Goal: Task Accomplishment & Management: Complete application form

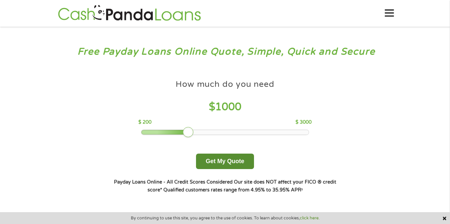
click at [223, 163] on button "Get My Quote" at bounding box center [225, 161] width 58 height 15
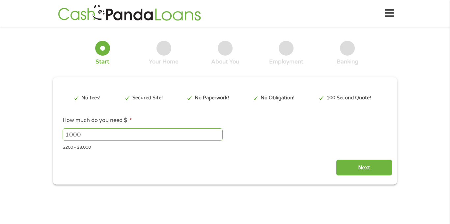
type input "CjwKCAjwxfjGBhAUEiwAKWPwDr_LZPRZd_E264hPdhdSWLJrWD-U7iYoEekJIE9-y1PhQyGBluWaaho…"
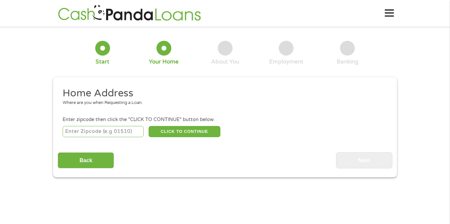
click at [126, 133] on input "number" at bounding box center [103, 131] width 81 height 11
type input "32780"
click at [206, 129] on button "CLICK TO CONTINUE" at bounding box center [185, 131] width 72 height 11
type input "32780"
type input "Titusville"
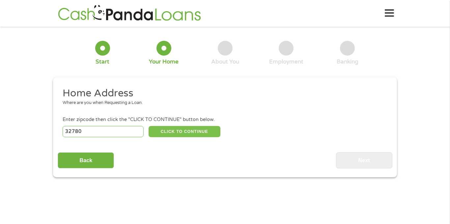
select select "[US_STATE]"
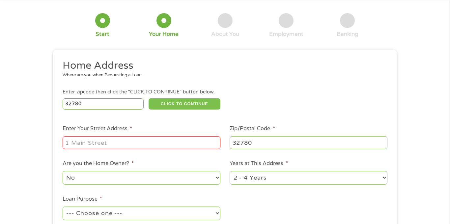
scroll to position [34, 0]
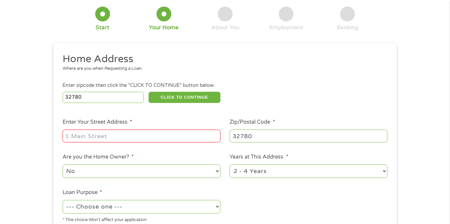
click at [184, 140] on input "Enter Your Street Address *" at bounding box center [142, 136] width 158 height 13
type input "9"
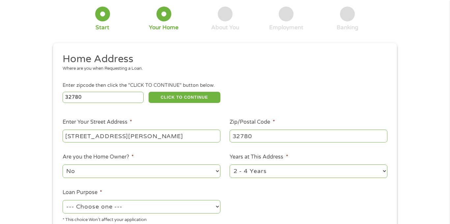
type input "[STREET_ADDRESS][PERSON_NAME]"
click at [188, 175] on select "No Yes" at bounding box center [142, 172] width 158 height 14
click at [346, 210] on ul "Home Address Where are you when Requesting a Loan. Enter zipcode then click the…" at bounding box center [225, 141] width 334 height 176
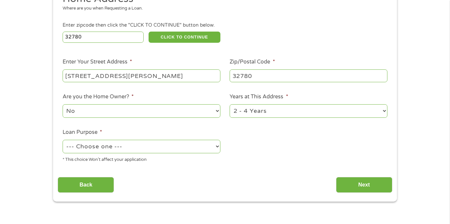
scroll to position [99, 0]
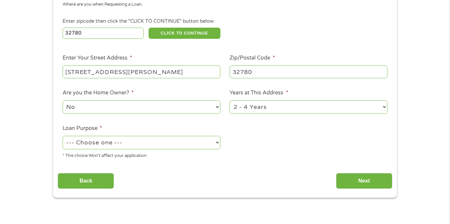
click at [202, 145] on select "--- Choose one --- Pay Bills Debt Consolidation Home Improvement Major Purchase…" at bounding box center [142, 143] width 158 height 14
select select "other"
click at [63, 137] on select "--- Choose one --- Pay Bills Debt Consolidation Home Improvement Major Purchase…" at bounding box center [142, 143] width 158 height 14
click at [102, 183] on input "Back" at bounding box center [86, 181] width 56 height 16
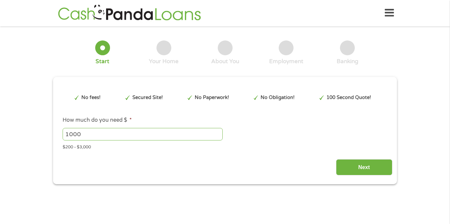
scroll to position [0, 0]
click at [361, 178] on div "This field is hidden when viewing the form gclid CjwKCAjwxfjGBhAUEiwAKWPwDr_LZP…" at bounding box center [225, 130] width 344 height 107
click at [365, 161] on input "Next" at bounding box center [364, 168] width 56 height 16
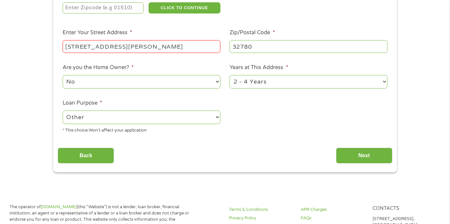
scroll to position [126, 0]
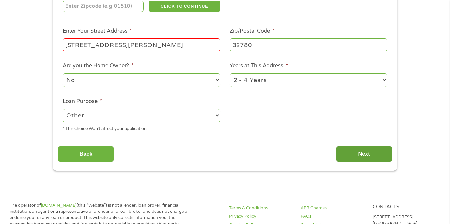
click at [362, 159] on input "Next" at bounding box center [364, 154] width 56 height 16
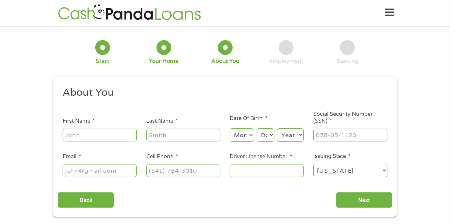
scroll to position [0, 0]
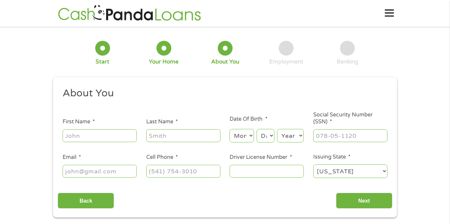
click at [117, 138] on input "First Name *" at bounding box center [100, 135] width 74 height 13
type input "[PERSON_NAME]"
click at [250, 134] on select "Month 1 2 3 4 5 6 7 8 9 10 11 12" at bounding box center [242, 136] width 24 height 14
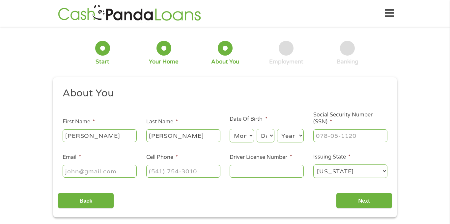
select select "3"
click at [230, 129] on select "Month 1 2 3 4 5 6 7 8 9 10 11 12" at bounding box center [242, 136] width 24 height 14
click at [266, 139] on select "Day 1 2 3 4 5 6 7 8 9 10 11 12 13 14 15 16 17 18 19 20 21 22 23 24 25 26 27 28 …" at bounding box center [266, 136] width 18 height 14
select select "6"
click at [257, 129] on select "Day 1 2 3 4 5 6 7 8 9 10 11 12 13 14 15 16 17 18 19 20 21 22 23 24 25 26 27 28 …" at bounding box center [266, 136] width 18 height 14
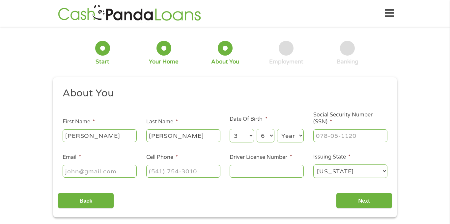
click at [298, 142] on select "Year [DATE] 2006 2005 2004 2003 2002 2001 2000 1999 1998 1997 1996 1995 1994 19…" at bounding box center [290, 136] width 27 height 14
select select "1993"
click at [277, 129] on select "Year [DATE] 2006 2005 2004 2003 2002 2001 2000 1999 1998 1997 1996 1995 1994 19…" at bounding box center [290, 136] width 27 height 14
click at [368, 138] on input "Social Security Number (SSN) *" at bounding box center [350, 135] width 74 height 13
type input "591-31-6494"
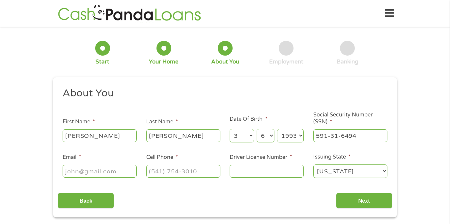
click at [121, 174] on input "Email *" at bounding box center [100, 171] width 74 height 13
type input "[EMAIL_ADDRESS][DOMAIN_NAME]"
click at [199, 172] on input "Cell Phone *" at bounding box center [183, 171] width 74 height 13
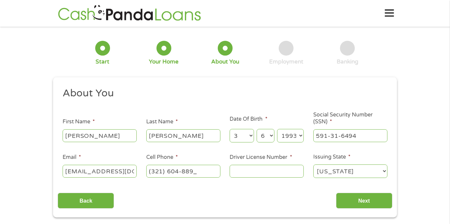
type input "[PHONE_NUMBER]"
click at [275, 172] on input "Driver License Number *" at bounding box center [267, 171] width 74 height 13
type input "l224352352000"
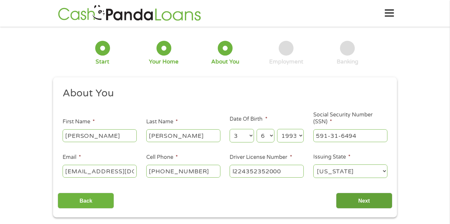
click at [375, 199] on input "Next" at bounding box center [364, 201] width 56 height 16
click at [367, 202] on input "Next" at bounding box center [364, 201] width 56 height 16
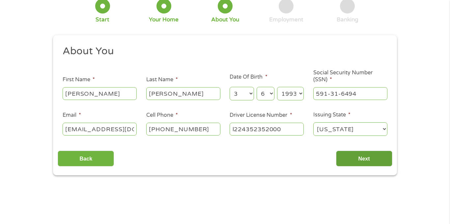
scroll to position [43, 0]
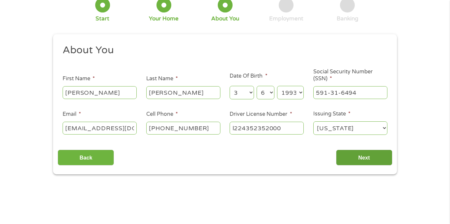
click at [375, 153] on input "Next" at bounding box center [364, 158] width 56 height 16
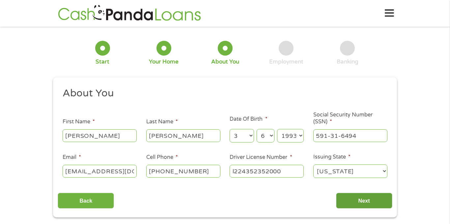
scroll to position [14, 0]
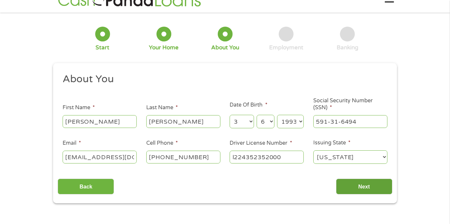
click at [369, 186] on input "Next" at bounding box center [364, 187] width 56 height 16
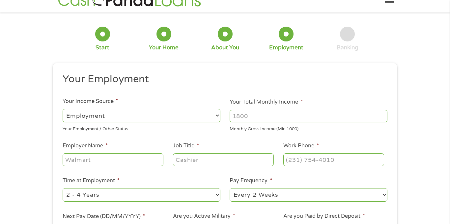
click at [382, 166] on input "Work Phone *" at bounding box center [333, 160] width 101 height 13
type input "(___) ___-____"
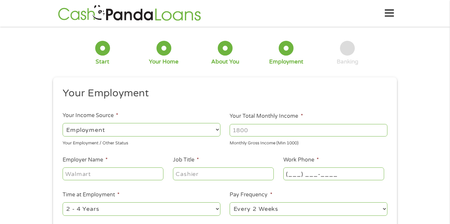
click at [382, 178] on input "(___) ___-____" at bounding box center [333, 174] width 101 height 13
click at [206, 129] on select "--- Choose one --- Employment [DEMOGRAPHIC_DATA] Benefits" at bounding box center [142, 130] width 158 height 14
click at [63, 123] on select "--- Choose one --- Employment [DEMOGRAPHIC_DATA] Benefits" at bounding box center [142, 130] width 158 height 14
click at [284, 129] on input "Your Total Monthly Income *" at bounding box center [309, 130] width 158 height 13
type input "5600"
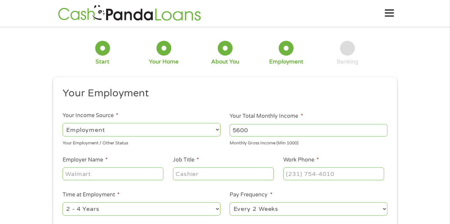
click at [137, 175] on input "Employer Name *" at bounding box center [113, 174] width 101 height 13
type input "heck air"
click at [246, 179] on input "Job Title *" at bounding box center [223, 174] width 101 height 13
type input "A&P mechanic"
click at [358, 175] on input "Work Phone *" at bounding box center [333, 174] width 101 height 13
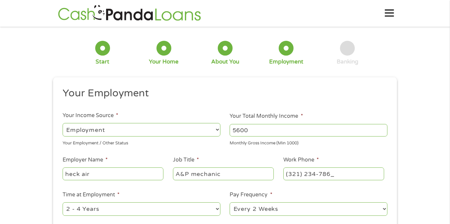
type input "[PHONE_NUMBER]"
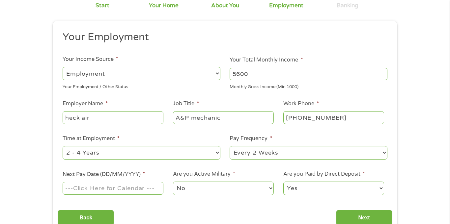
click at [76, 187] on input "Next Pay Date (DD/MM/YYYY) *" at bounding box center [113, 188] width 101 height 13
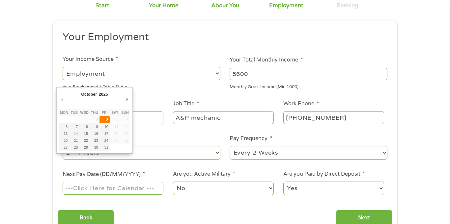
type input "[DATE]"
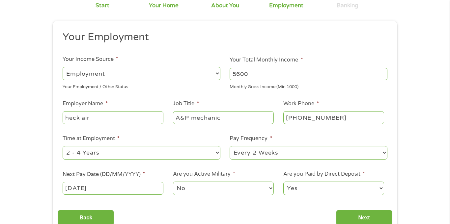
click at [262, 189] on select "No Yes" at bounding box center [223, 189] width 101 height 14
click at [342, 187] on select "Yes No" at bounding box center [333, 189] width 101 height 14
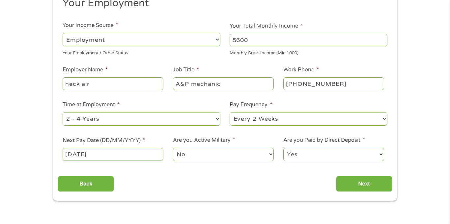
scroll to position [91, 0]
click at [374, 183] on input "Next" at bounding box center [364, 184] width 56 height 16
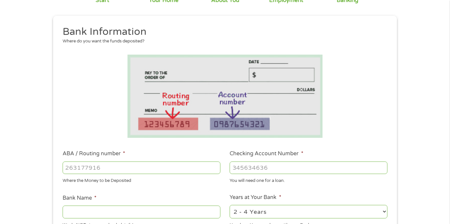
scroll to position [62, 0]
click at [190, 169] on input "ABA / Routing number *" at bounding box center [142, 167] width 158 height 13
type input "267084131"
type input "[PERSON_NAME] [PERSON_NAME] BANK NA"
type input "267084131"
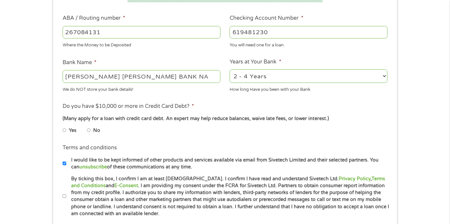
scroll to position [199, 0]
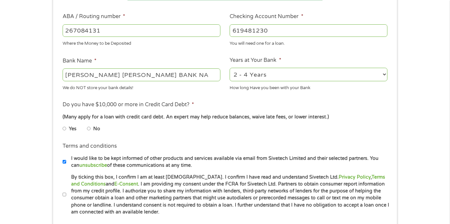
type input "619481230"
click at [90, 130] on input "No" at bounding box center [89, 129] width 4 height 11
radio input "true"
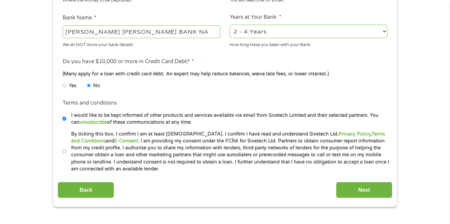
scroll to position [243, 0]
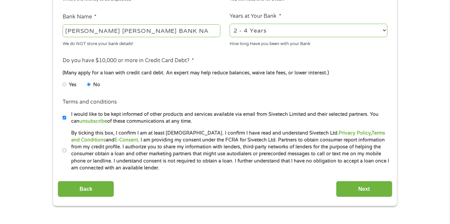
click at [64, 150] on input "By ticking this box, I confirm I am at least [DEMOGRAPHIC_DATA]. I confirm I ha…" at bounding box center [65, 151] width 4 height 11
click at [64, 152] on input "By ticking this box, I confirm I am at least [DEMOGRAPHIC_DATA]. I confirm I ha…" at bounding box center [65, 151] width 4 height 11
checkbox input "false"
click at [64, 119] on input "I would like to be kept informed of other products and services available via e…" at bounding box center [65, 118] width 4 height 11
checkbox input "false"
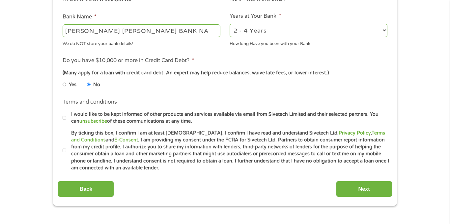
click at [65, 151] on input "By ticking this box, I confirm I am at least [DEMOGRAPHIC_DATA]. I confirm I ha…" at bounding box center [65, 151] width 4 height 11
checkbox input "true"
click at [368, 195] on input "Next" at bounding box center [364, 189] width 56 height 16
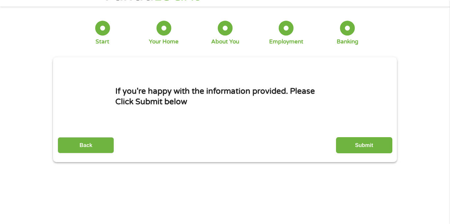
scroll to position [0, 0]
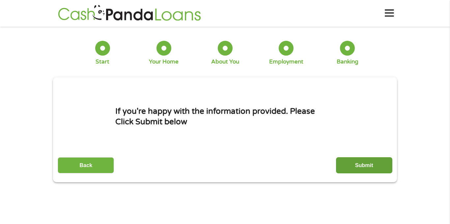
click at [371, 164] on input "Submit" at bounding box center [364, 166] width 56 height 16
